Goal: Task Accomplishment & Management: Manage account settings

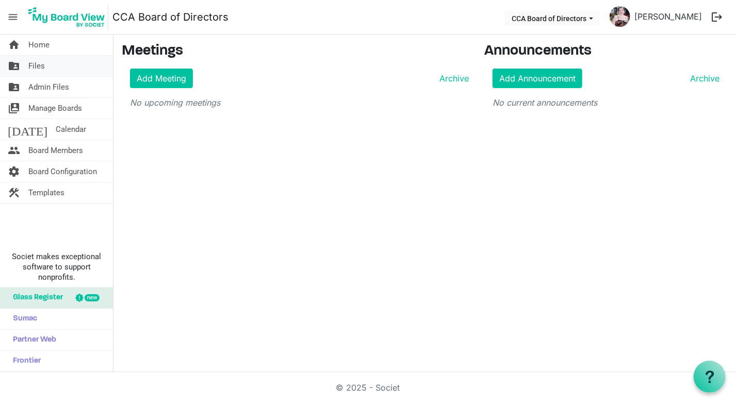
click at [37, 61] on span "Files" at bounding box center [36, 66] width 17 height 21
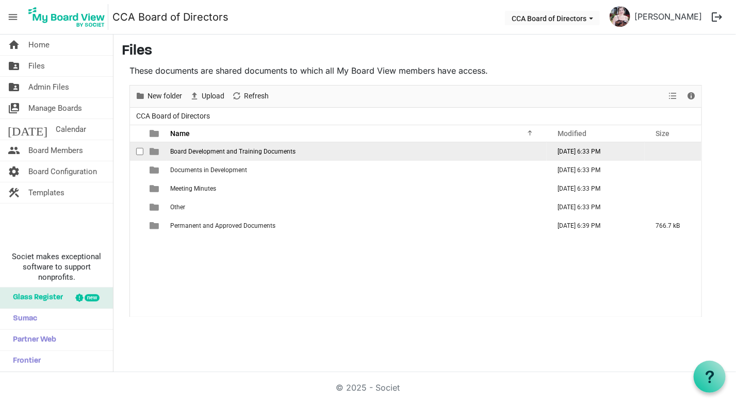
click at [228, 152] on span "Board Development and Training Documents" at bounding box center [232, 151] width 125 height 7
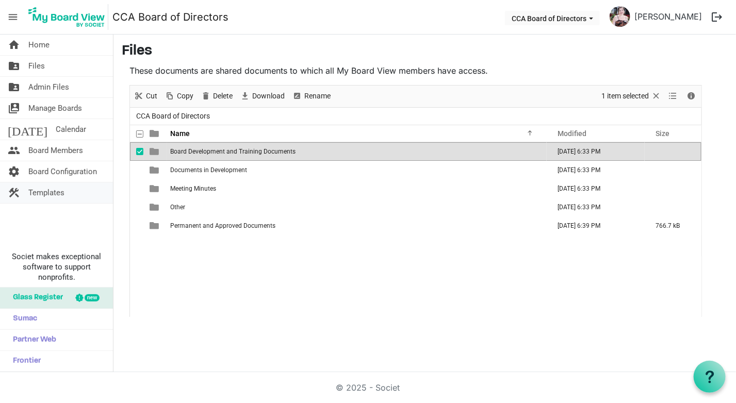
click at [46, 194] on span "Templates" at bounding box center [46, 193] width 36 height 21
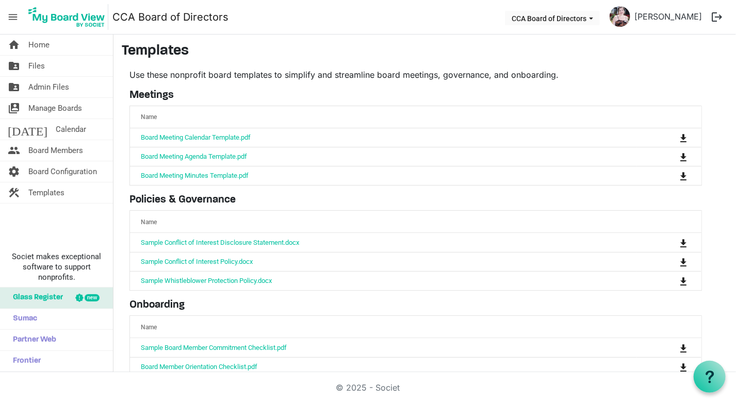
click at [13, 15] on span "menu" at bounding box center [13, 17] width 20 height 20
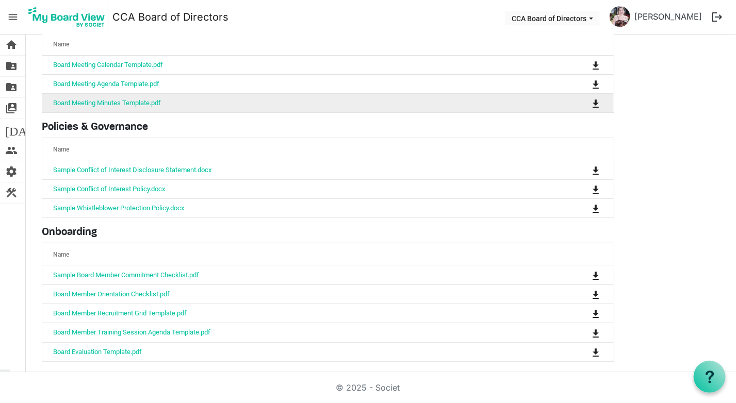
scroll to position [73, 0]
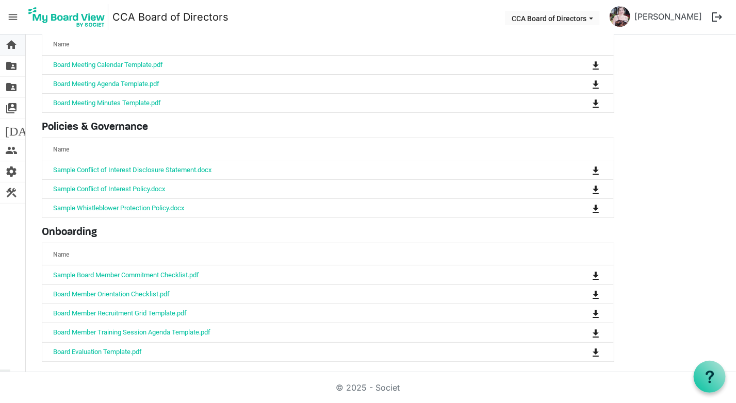
click at [19, 43] on link "home Home" at bounding box center [12, 45] width 25 height 21
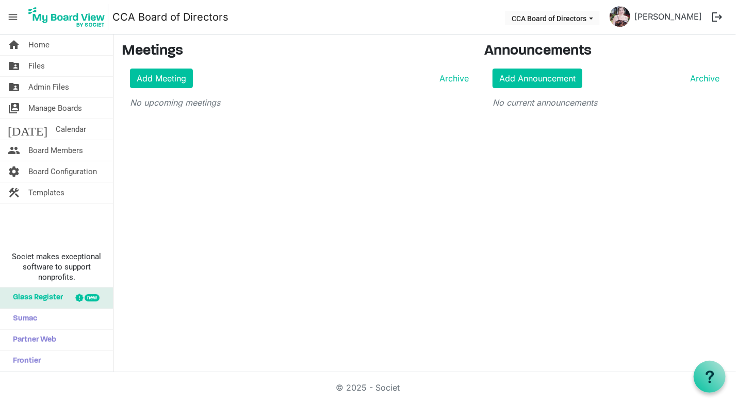
click at [15, 13] on span "menu" at bounding box center [13, 17] width 20 height 20
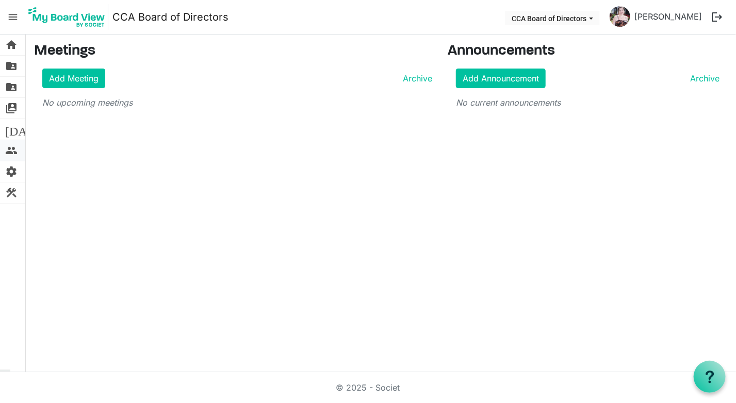
click at [10, 148] on span "people" at bounding box center [11, 150] width 12 height 21
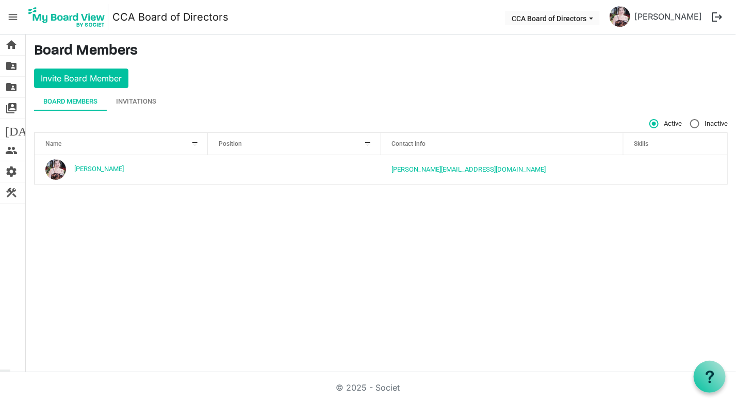
click at [17, 12] on span "menu" at bounding box center [13, 17] width 20 height 20
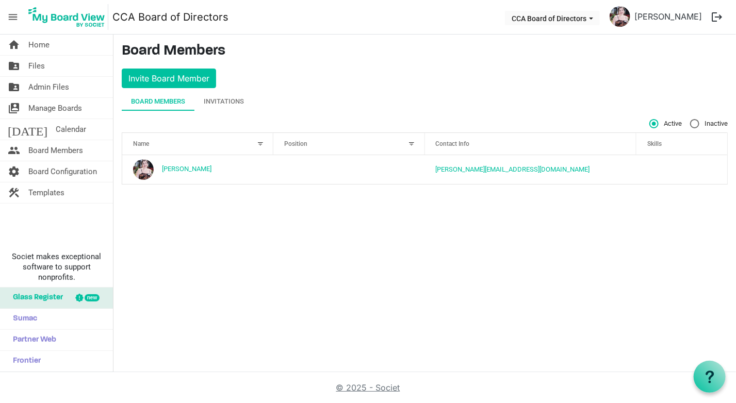
click at [381, 386] on link "© 2025 - Societ" at bounding box center [368, 388] width 64 height 10
click at [232, 100] on div "Invitations" at bounding box center [224, 101] width 40 height 10
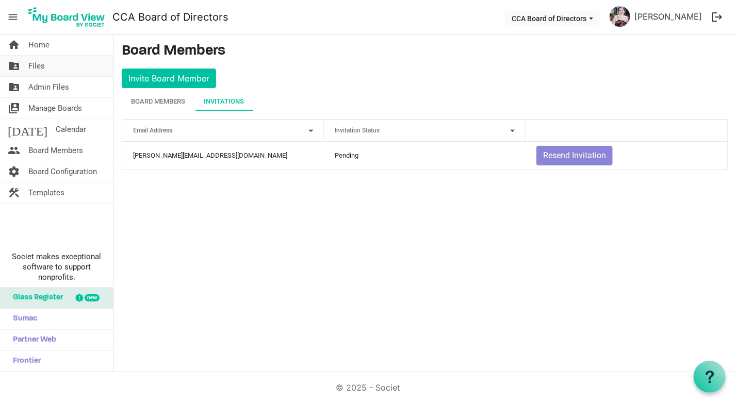
click at [46, 67] on link "folder_shared Files" at bounding box center [56, 66] width 113 height 21
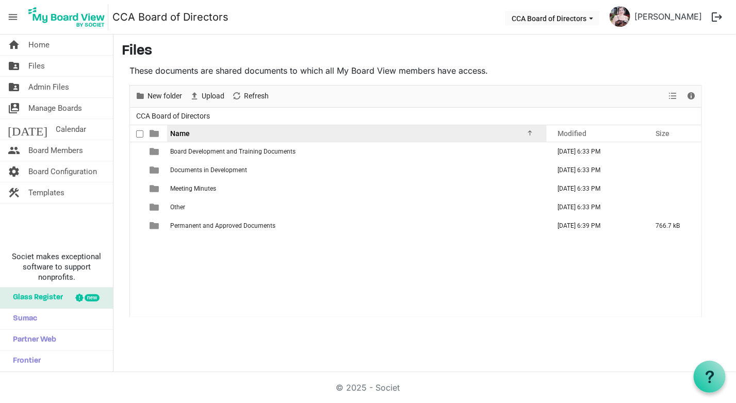
click at [184, 134] on span "Name" at bounding box center [180, 133] width 20 height 8
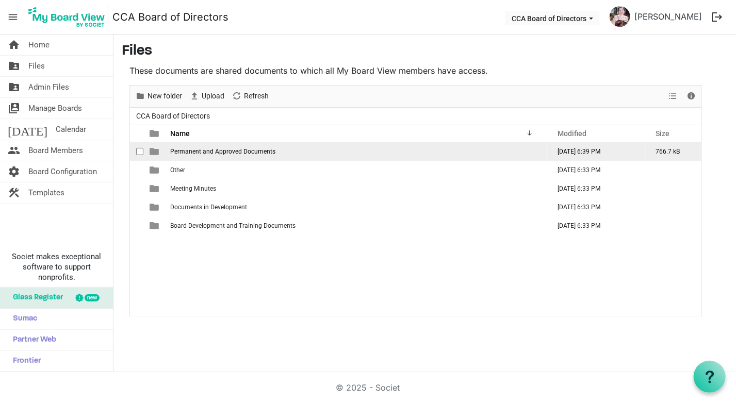
click at [192, 154] on span "Permanent and Approved Documents" at bounding box center [222, 151] width 105 height 7
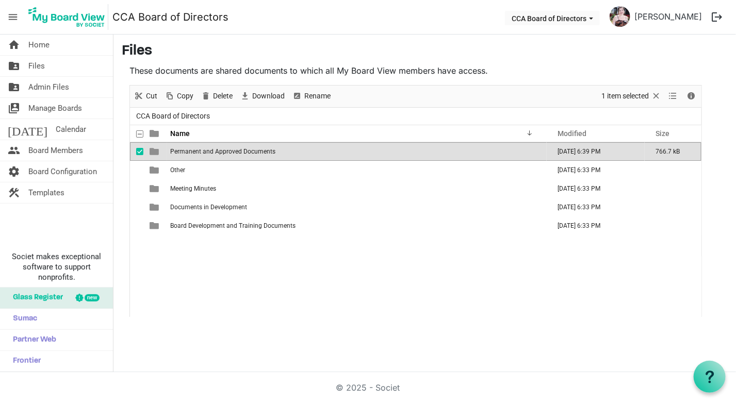
click at [140, 149] on span "checkbox" at bounding box center [139, 151] width 7 height 7
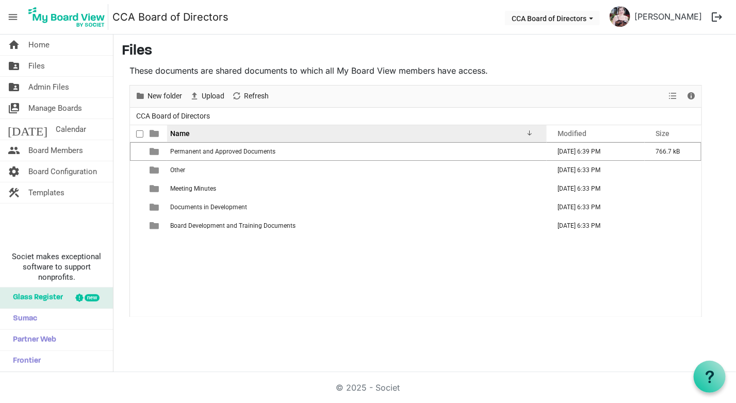
click at [179, 132] on span "Name" at bounding box center [180, 133] width 20 height 8
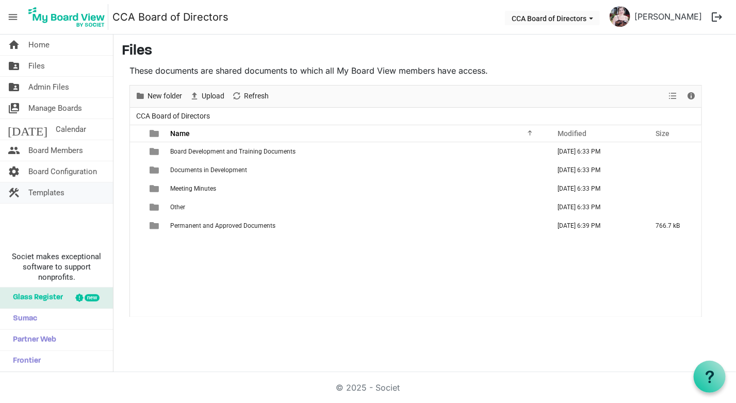
click at [52, 190] on span "Templates" at bounding box center [46, 193] width 36 height 21
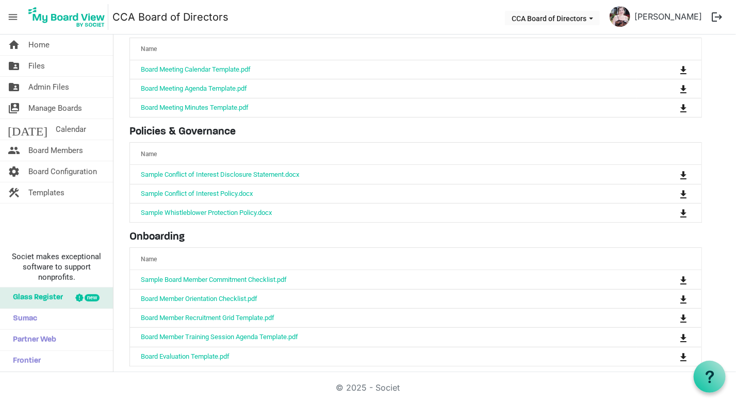
scroll to position [69, 0]
click at [40, 47] on span "Home" at bounding box center [38, 45] width 21 height 21
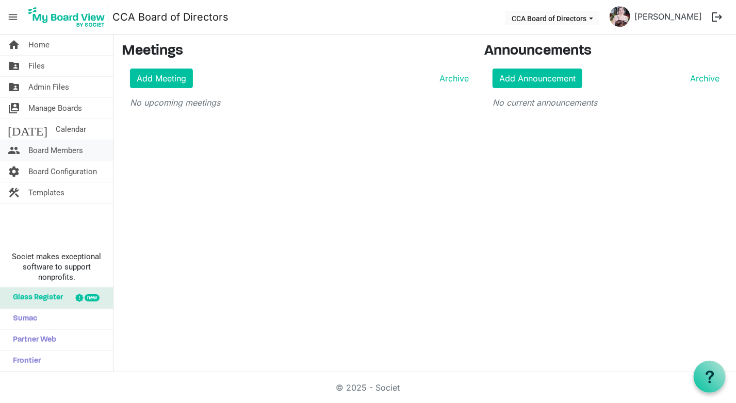
click at [62, 149] on span "Board Members" at bounding box center [55, 150] width 55 height 21
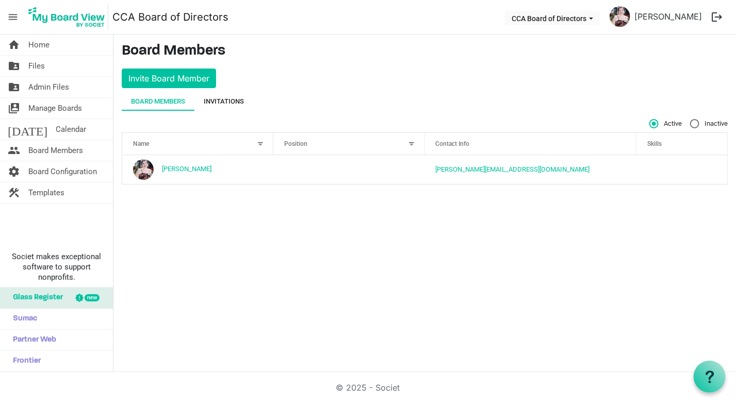
click at [234, 97] on div "Invitations" at bounding box center [224, 101] width 40 height 10
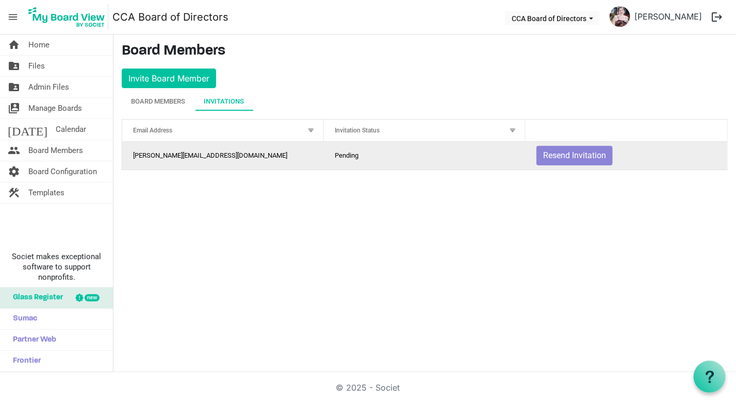
click at [363, 155] on td "Pending" at bounding box center [425, 156] width 202 height 28
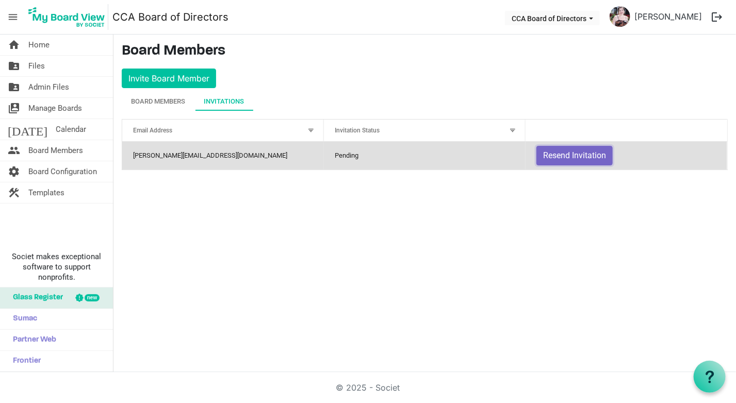
click at [586, 155] on button "Resend Invitation" at bounding box center [574, 156] width 76 height 20
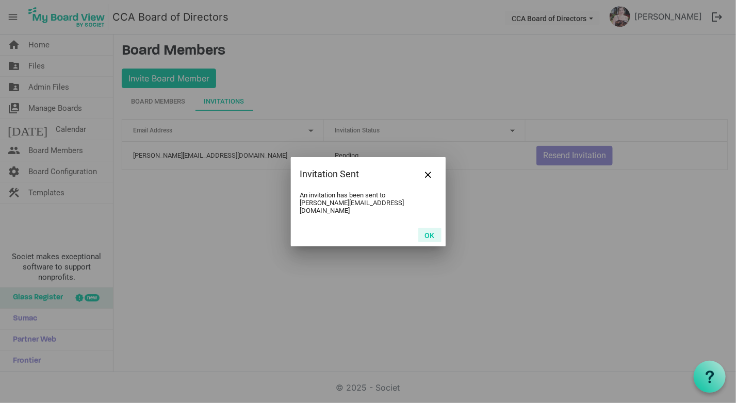
click at [427, 228] on button "OK" at bounding box center [429, 235] width 23 height 14
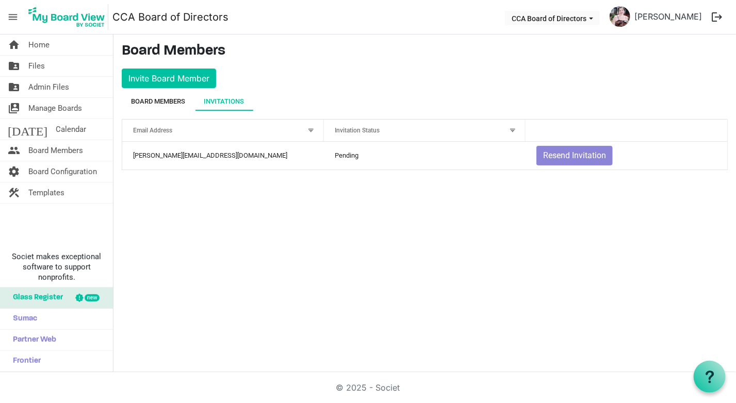
click at [178, 104] on div "Board Members" at bounding box center [158, 101] width 54 height 10
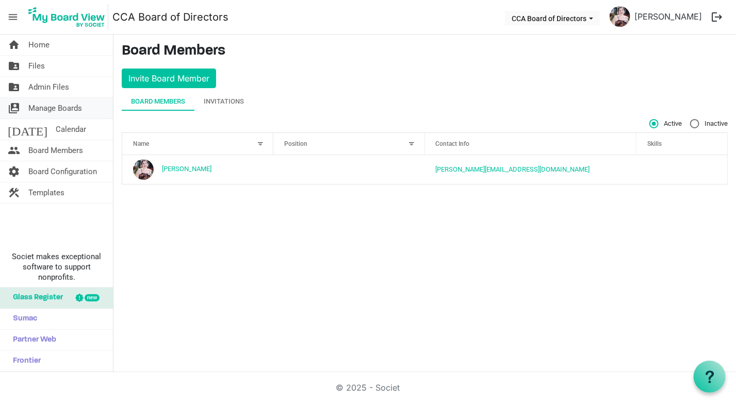
click at [66, 107] on span "Manage Boards" at bounding box center [55, 108] width 54 height 21
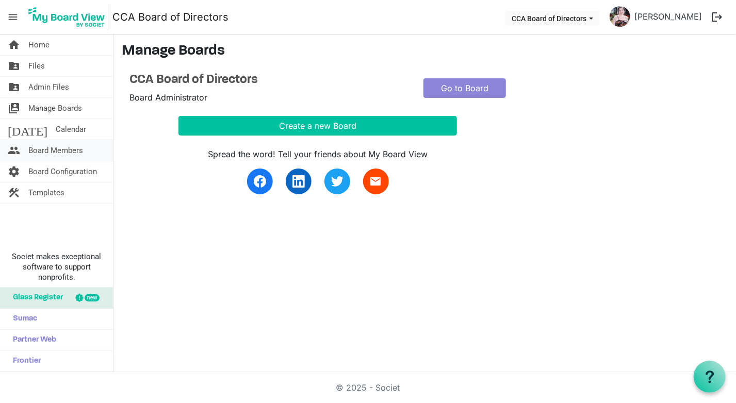
click at [59, 149] on span "Board Members" at bounding box center [55, 150] width 55 height 21
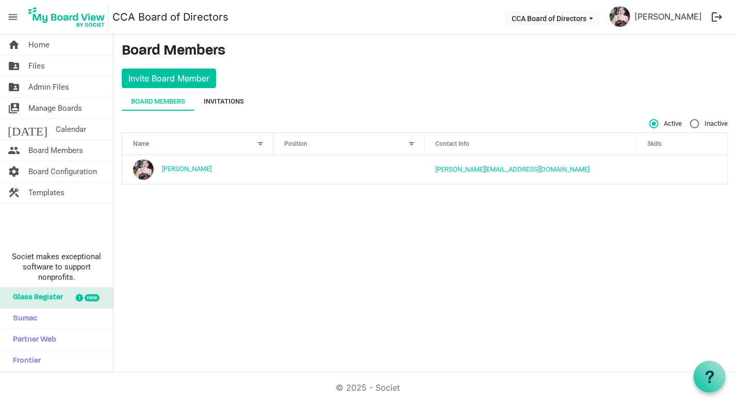
click at [223, 97] on div "Invitations" at bounding box center [224, 101] width 40 height 10
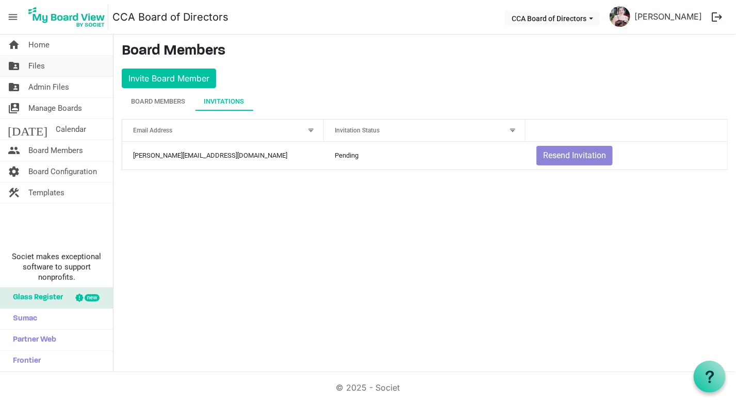
click at [41, 66] on span "Files" at bounding box center [36, 66] width 17 height 21
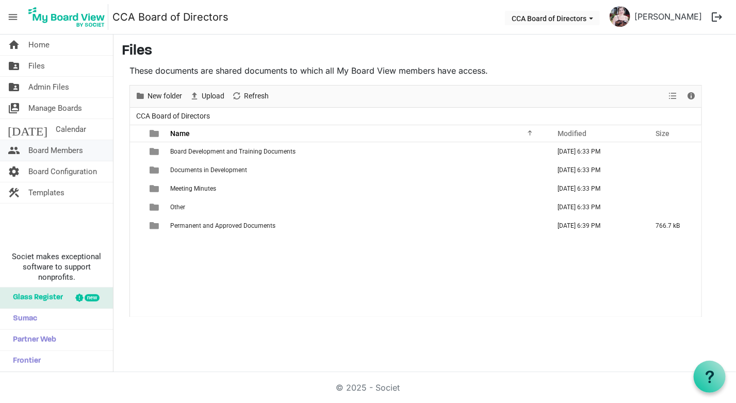
click at [56, 151] on span "Board Members" at bounding box center [55, 150] width 55 height 21
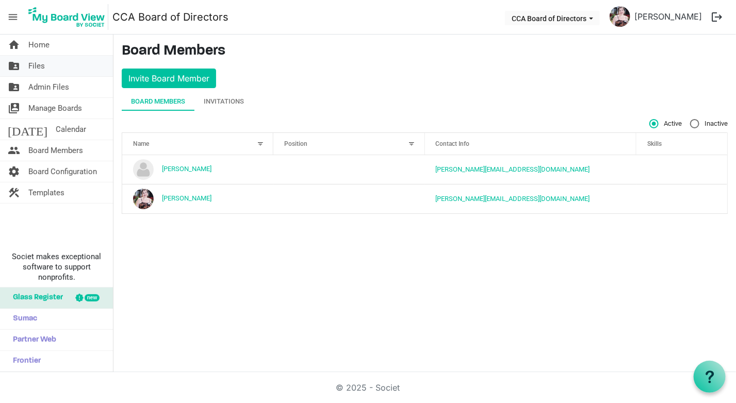
click at [42, 65] on span "Files" at bounding box center [36, 66] width 17 height 21
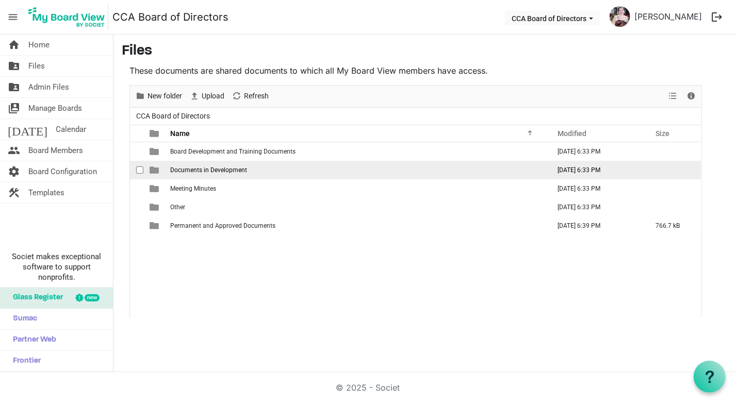
click at [141, 168] on span "checkbox" at bounding box center [139, 170] width 7 height 7
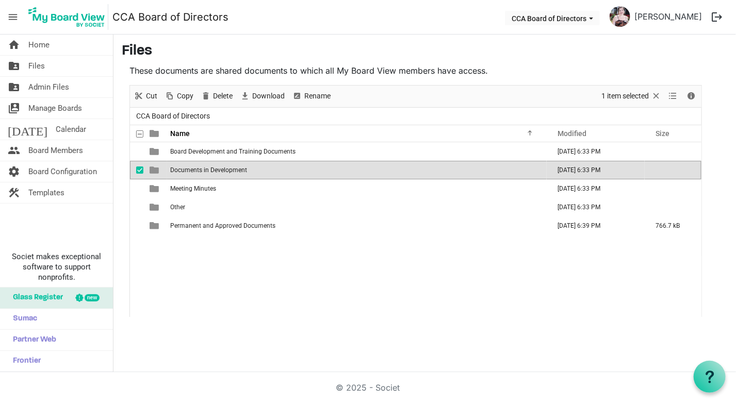
click at [141, 168] on span "checkbox" at bounding box center [139, 170] width 7 height 7
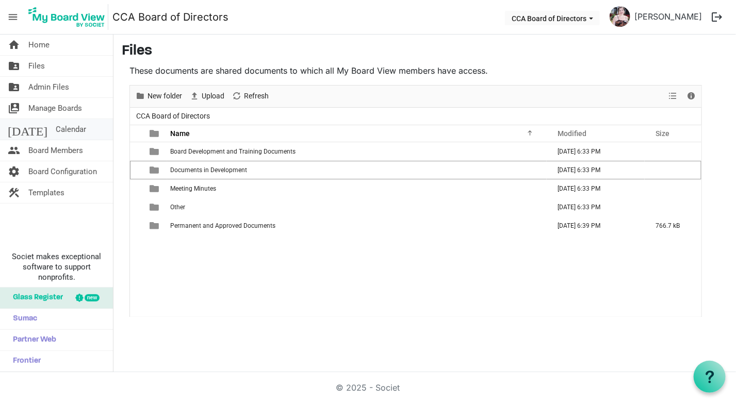
click at [56, 125] on span "Calendar" at bounding box center [71, 129] width 30 height 21
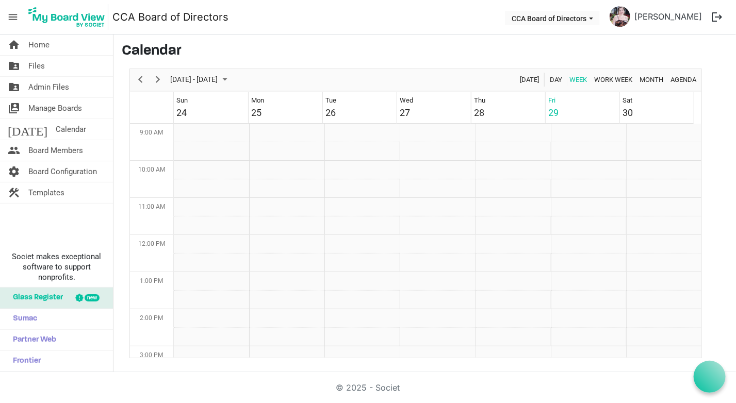
scroll to position [334, 0]
click at [39, 64] on span "Files" at bounding box center [36, 66] width 17 height 21
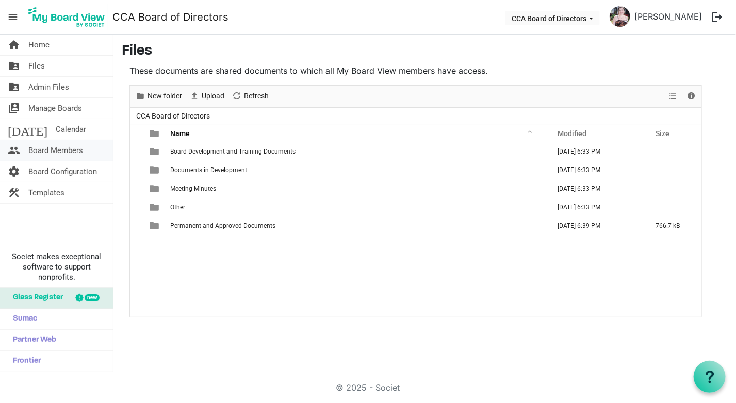
click at [56, 144] on span "Board Members" at bounding box center [55, 150] width 55 height 21
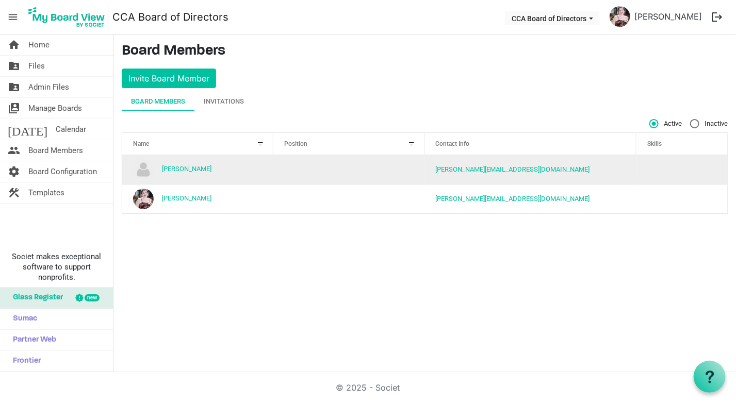
click at [544, 177] on td "joe@ccair.org" at bounding box center [531, 169] width 212 height 29
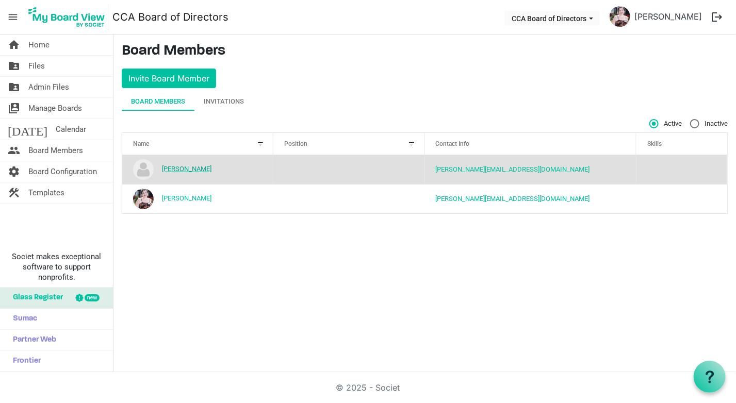
click at [176, 167] on link "[PERSON_NAME]" at bounding box center [187, 169] width 50 height 8
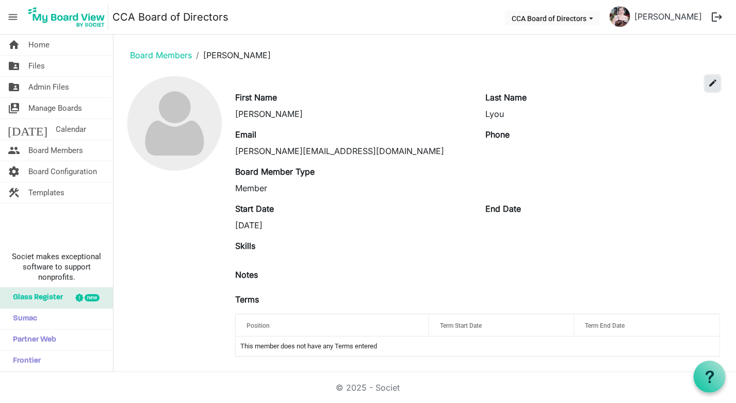
click at [710, 82] on span "edit" at bounding box center [712, 82] width 9 height 9
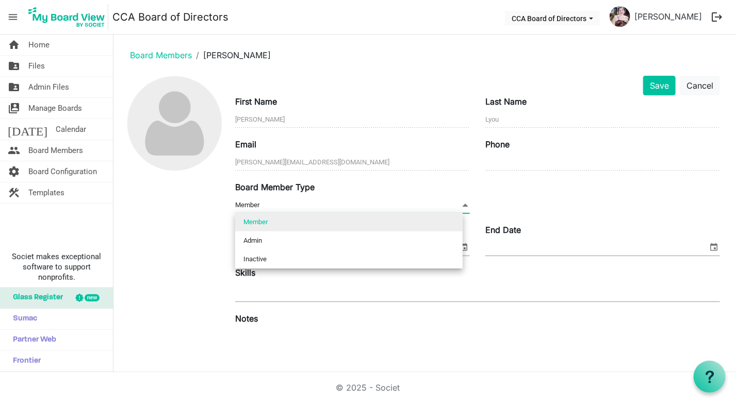
click at [460, 206] on span at bounding box center [464, 205] width 9 height 11
click at [52, 86] on span "Admin Files" at bounding box center [48, 87] width 41 height 21
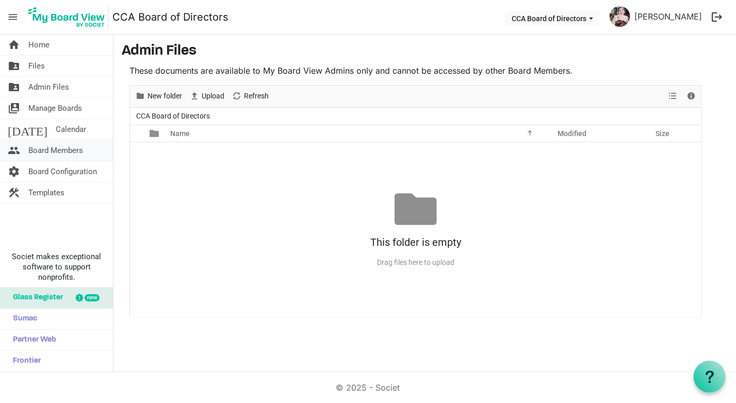
click at [57, 149] on span "Board Members" at bounding box center [55, 150] width 55 height 21
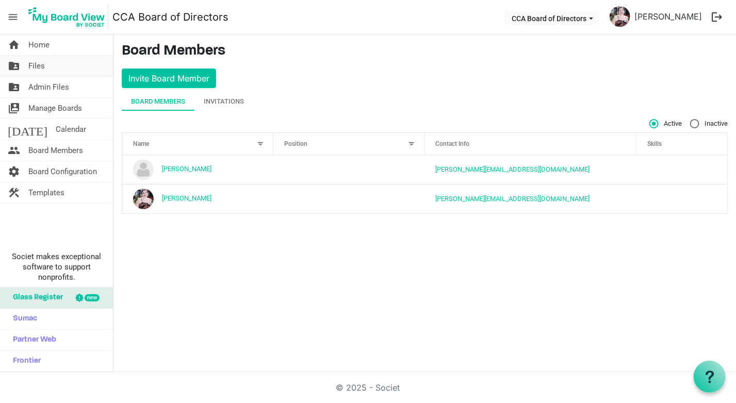
click at [39, 62] on span "Files" at bounding box center [36, 66] width 17 height 21
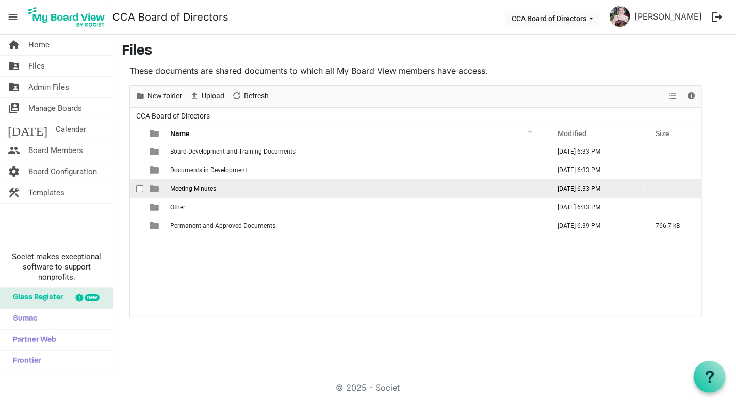
click at [135, 188] on td "checkbox" at bounding box center [136, 188] width 13 height 19
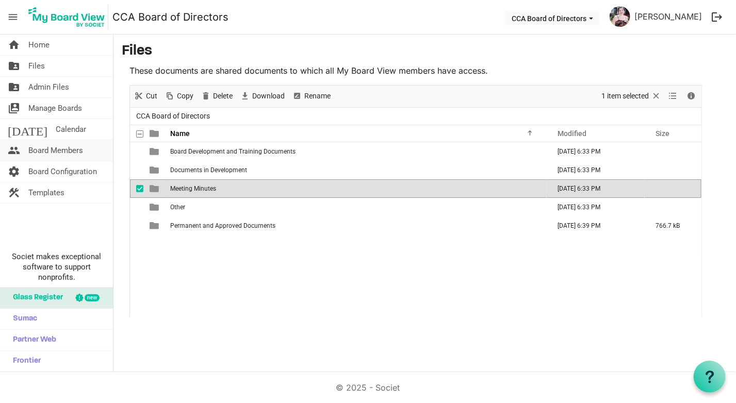
click at [64, 148] on span "Board Members" at bounding box center [55, 150] width 55 height 21
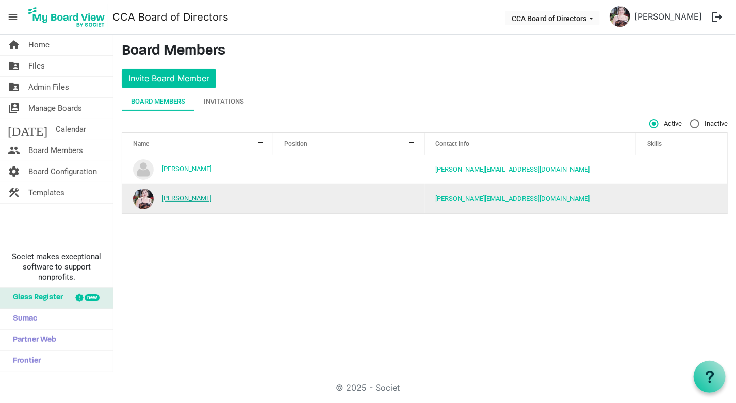
click at [176, 194] on link "[PERSON_NAME]" at bounding box center [187, 198] width 50 height 8
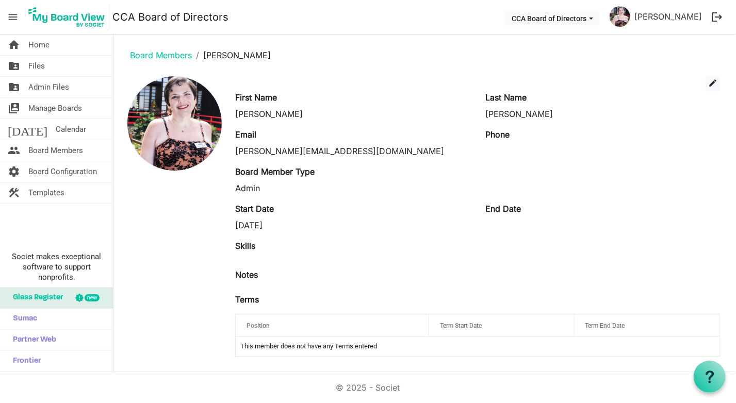
click at [293, 184] on div "Admin" at bounding box center [352, 188] width 235 height 12
click at [154, 54] on link "Board Members" at bounding box center [161, 55] width 62 height 10
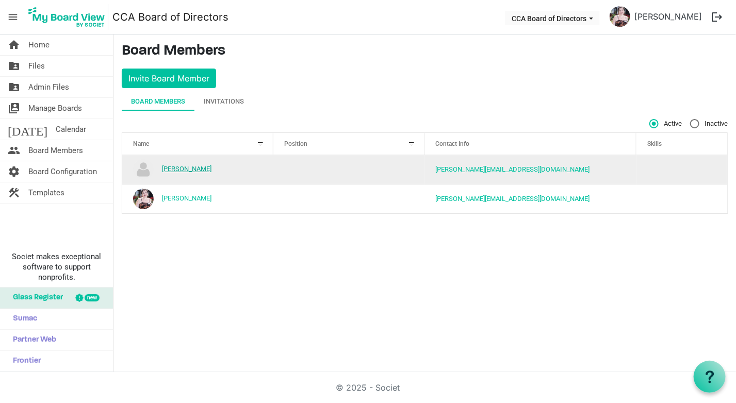
click at [182, 168] on link "[PERSON_NAME]" at bounding box center [187, 169] width 50 height 8
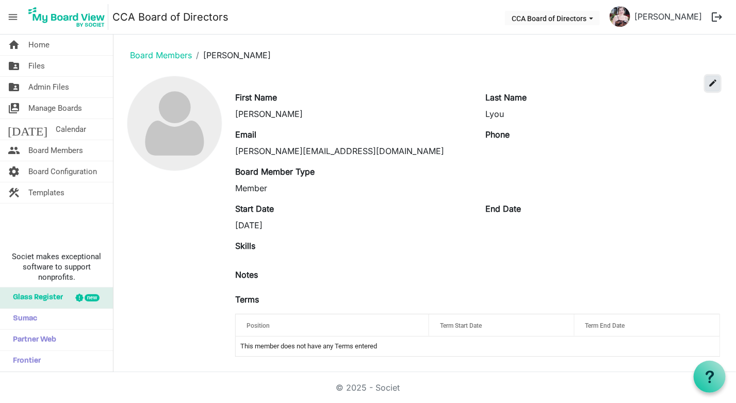
click at [710, 82] on span "edit" at bounding box center [712, 82] width 9 height 9
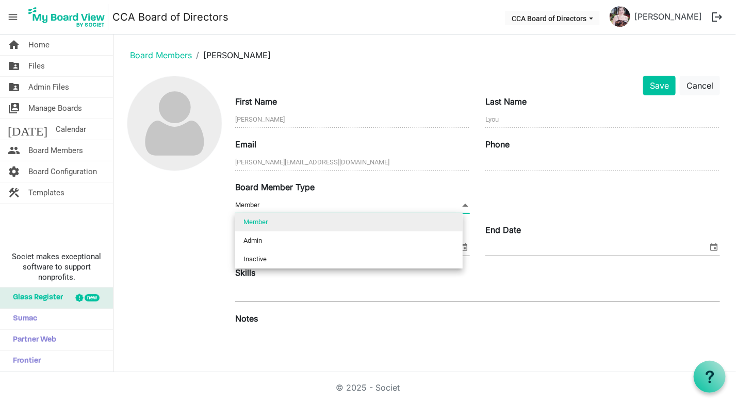
click at [463, 206] on span at bounding box center [464, 205] width 9 height 11
click at [117, 218] on main "Board Members Joe Lyou Save Cancel First Name Joe Last Name Lyou Email joe@ccai…" at bounding box center [424, 269] width 622 height 469
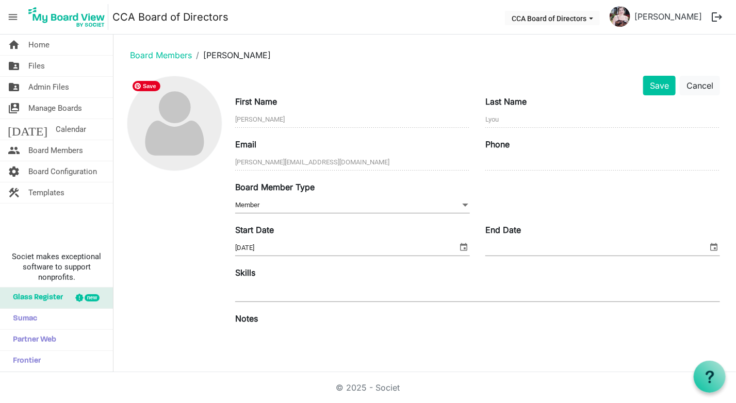
scroll to position [128, 0]
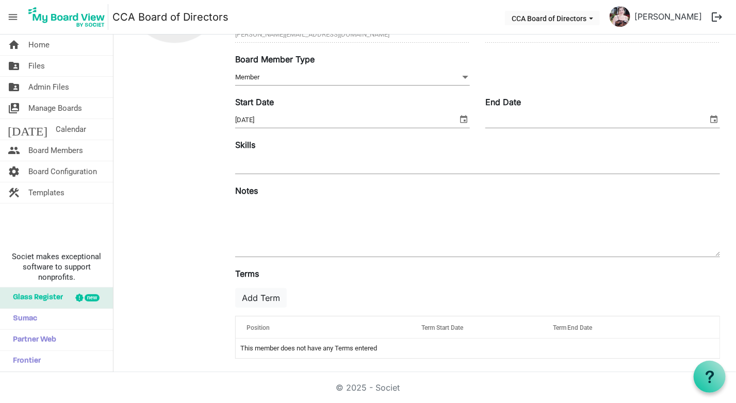
click at [13, 16] on span "menu" at bounding box center [13, 17] width 20 height 20
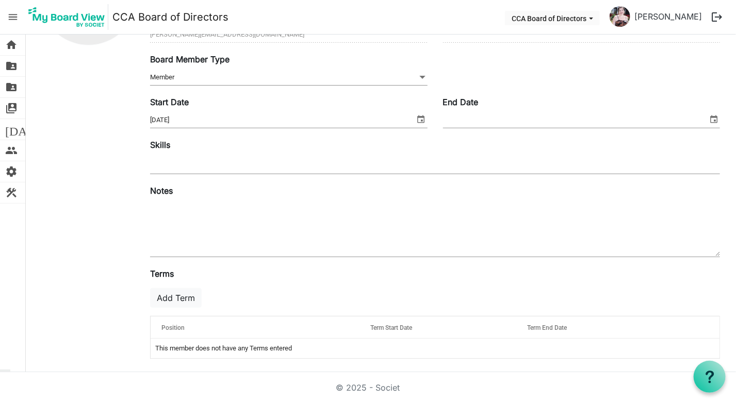
click at [13, 16] on span "menu" at bounding box center [13, 17] width 20 height 20
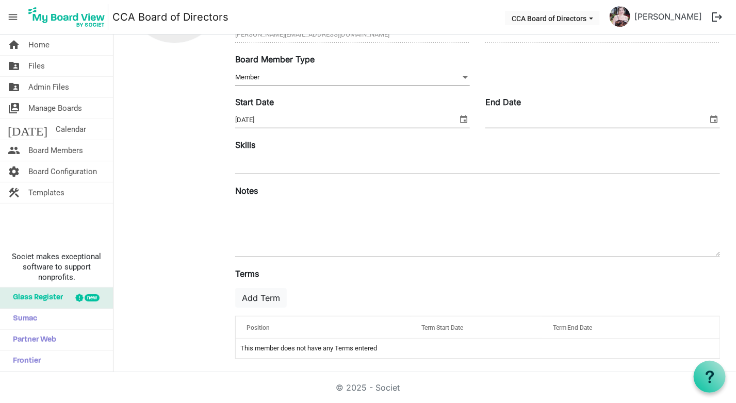
click at [92, 15] on img at bounding box center [66, 17] width 83 height 26
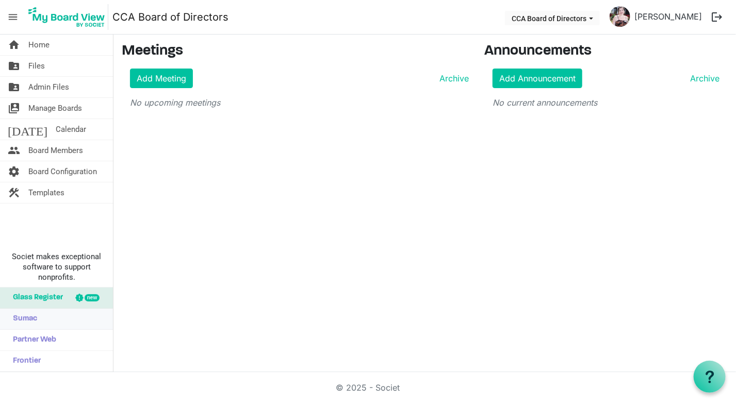
click at [28, 318] on span "Sumac" at bounding box center [22, 319] width 29 height 21
click at [68, 148] on span "Board Members" at bounding box center [55, 150] width 55 height 21
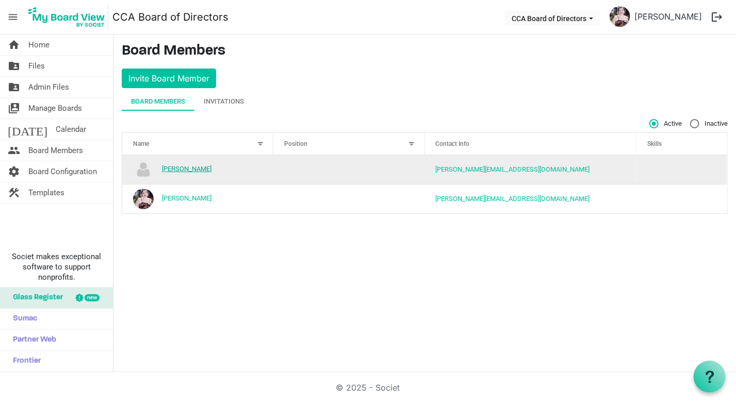
click at [182, 168] on link "[PERSON_NAME]" at bounding box center [187, 169] width 50 height 8
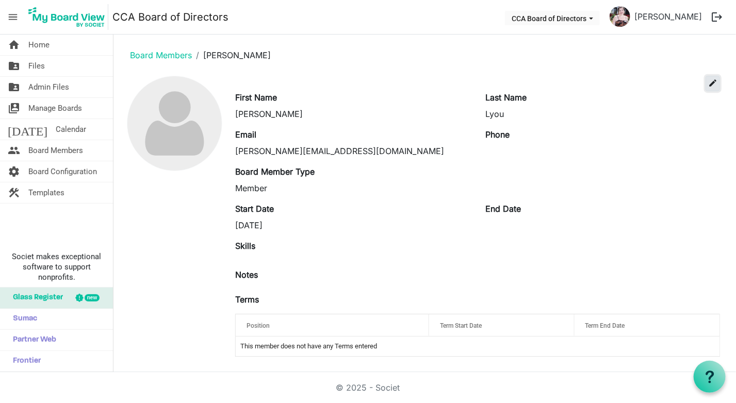
click at [714, 82] on span "edit" at bounding box center [712, 82] width 9 height 9
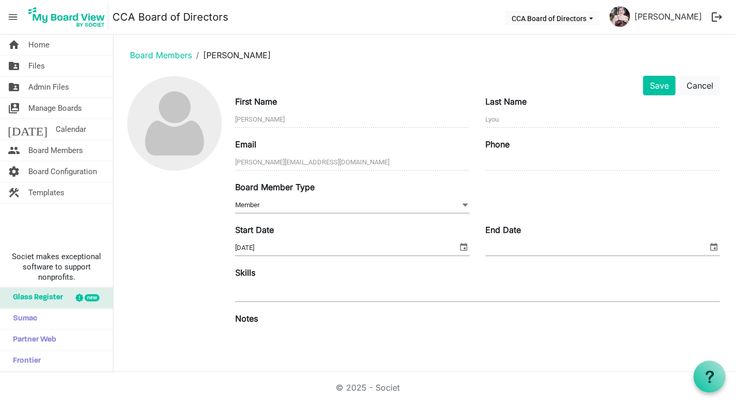
click at [312, 206] on span "Member Member" at bounding box center [352, 205] width 235 height 16
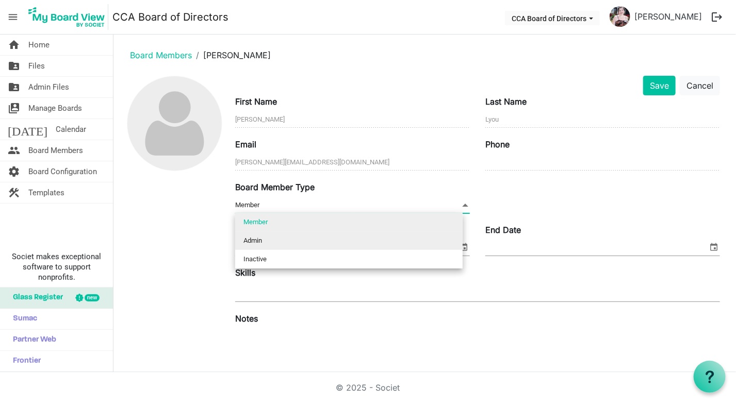
click at [275, 240] on li "Admin" at bounding box center [348, 241] width 227 height 19
type input "Admin"
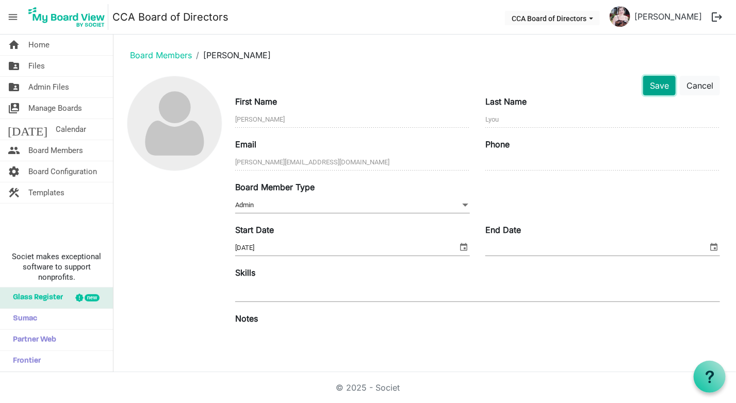
click at [648, 85] on button "Save" at bounding box center [659, 86] width 32 height 20
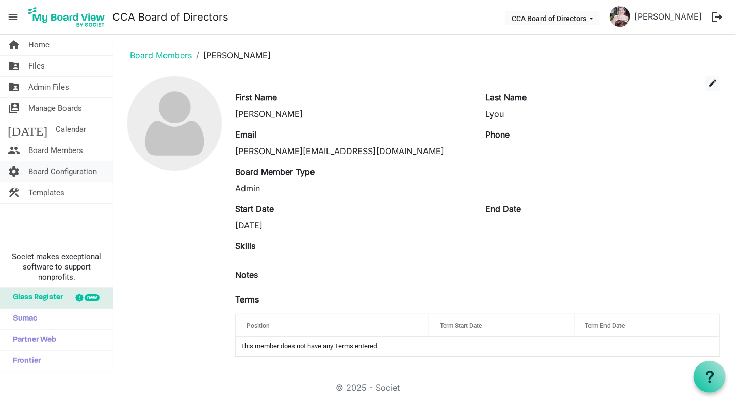
click at [61, 172] on span "Board Configuration" at bounding box center [62, 171] width 69 height 21
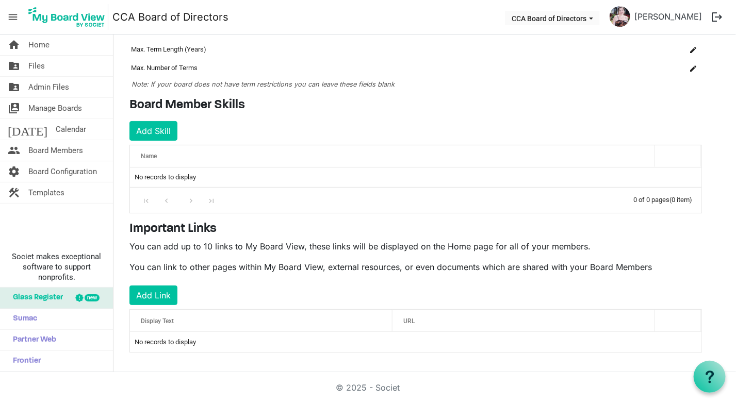
scroll to position [93, 0]
